Goal: Find specific page/section: Find specific page/section

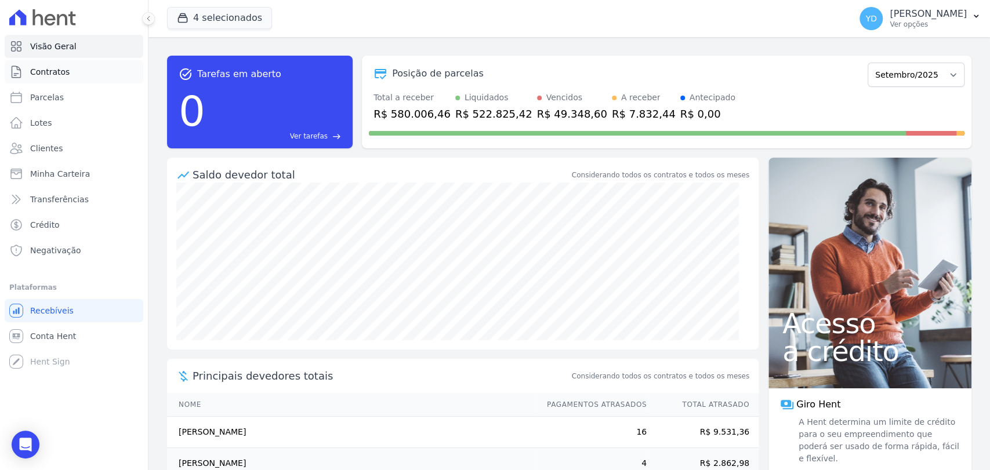
click at [108, 71] on link "Contratos" at bounding box center [74, 71] width 139 height 23
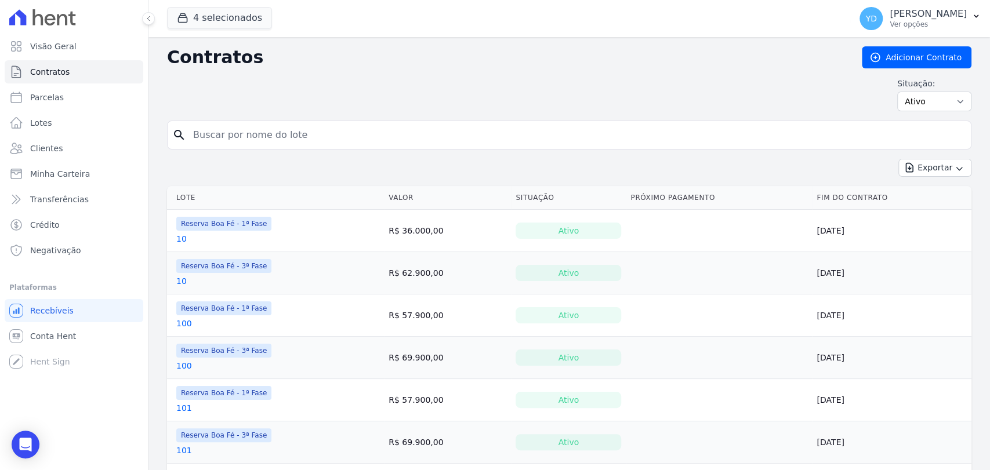
click at [79, 140] on link "Clientes" at bounding box center [74, 148] width 139 height 23
click at [263, 136] on input "search" at bounding box center [576, 135] width 780 height 23
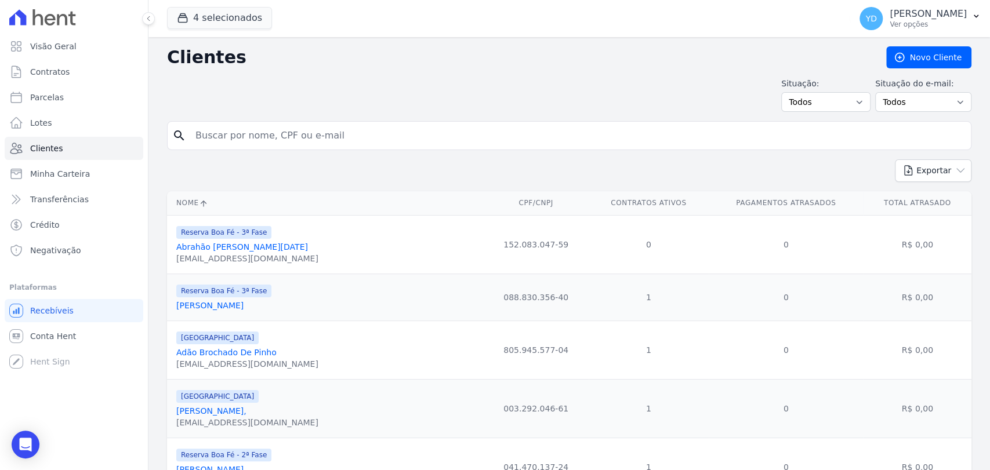
click at [263, 136] on input "search" at bounding box center [578, 135] width 778 height 23
type input "edsom"
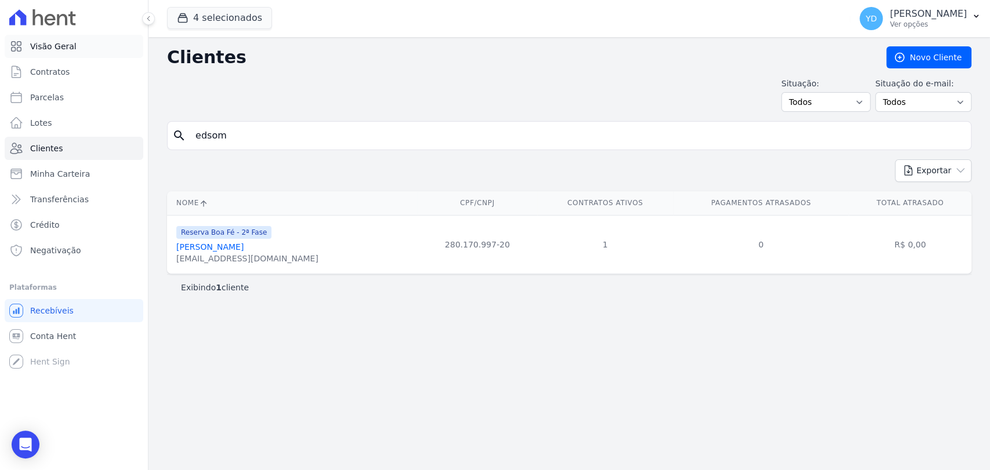
click at [67, 51] on span "Visão Geral" at bounding box center [53, 47] width 46 height 12
